Goal: Information Seeking & Learning: Learn about a topic

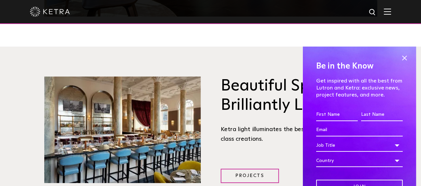
scroll to position [833, 0]
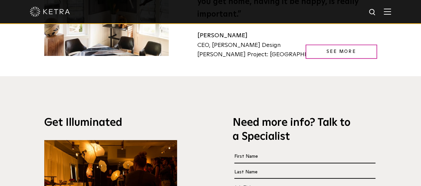
scroll to position [1066, 0]
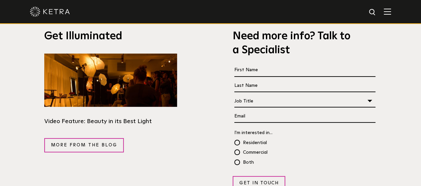
click at [377, 12] on img at bounding box center [373, 12] width 8 height 8
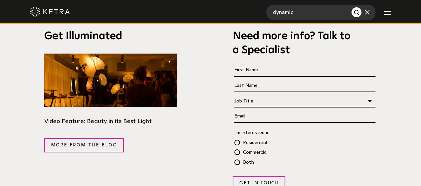
type input "dynamic"
click at [352, 7] on button "Search" at bounding box center [357, 12] width 10 height 10
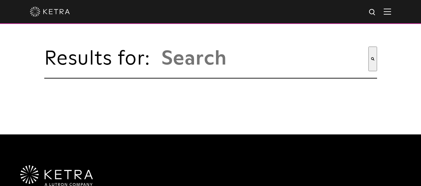
type input "dynamic"
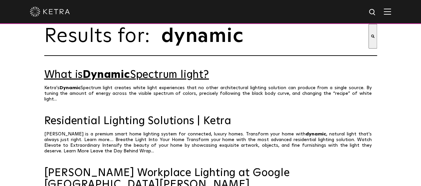
scroll to position [33, 0]
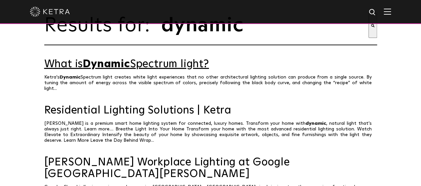
click at [190, 70] on link "What is Dynamic Spectrum light?" at bounding box center [210, 65] width 333 height 12
